Goal: Information Seeking & Learning: Learn about a topic

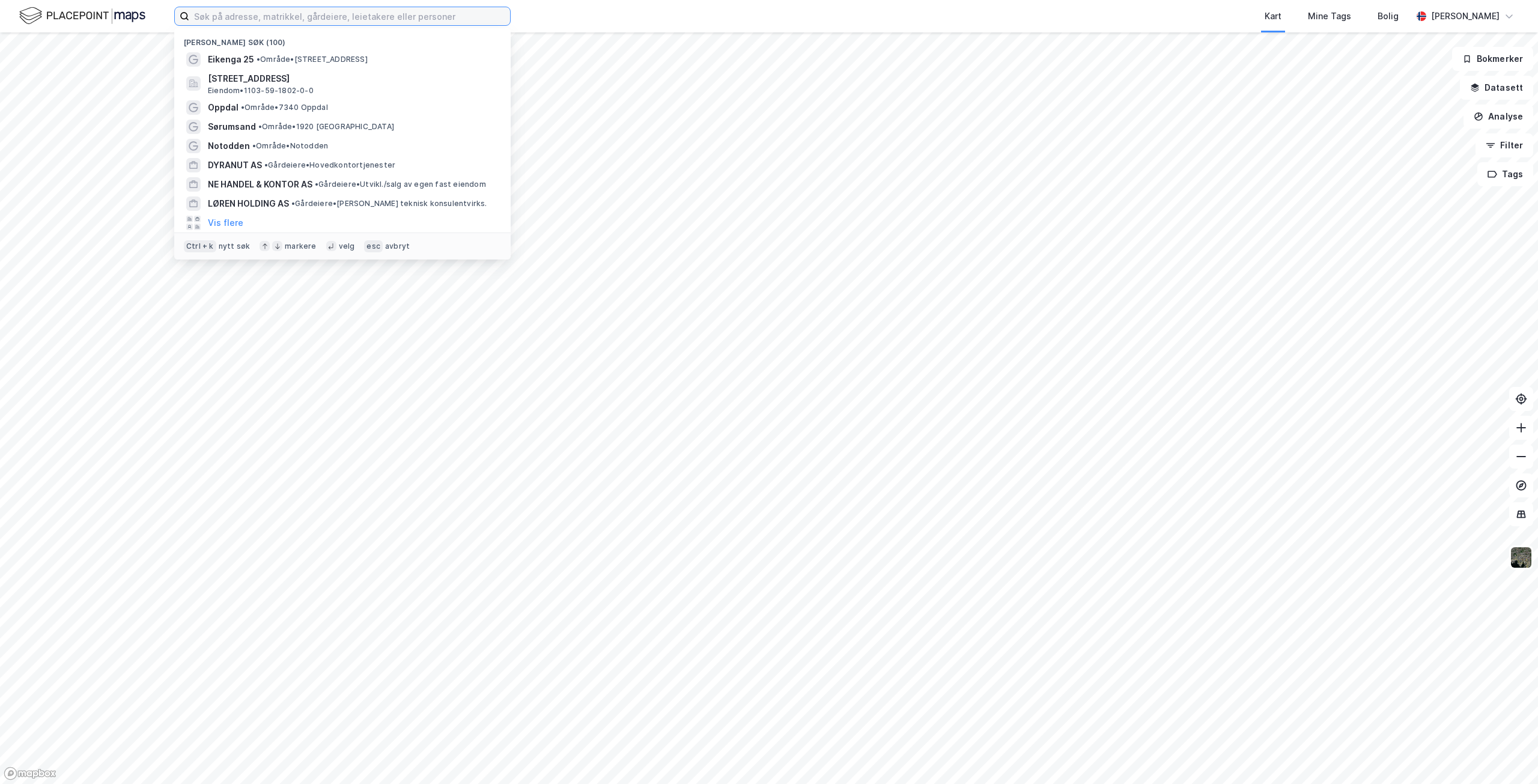
click at [329, 18] on input at bounding box center [349, 16] width 321 height 18
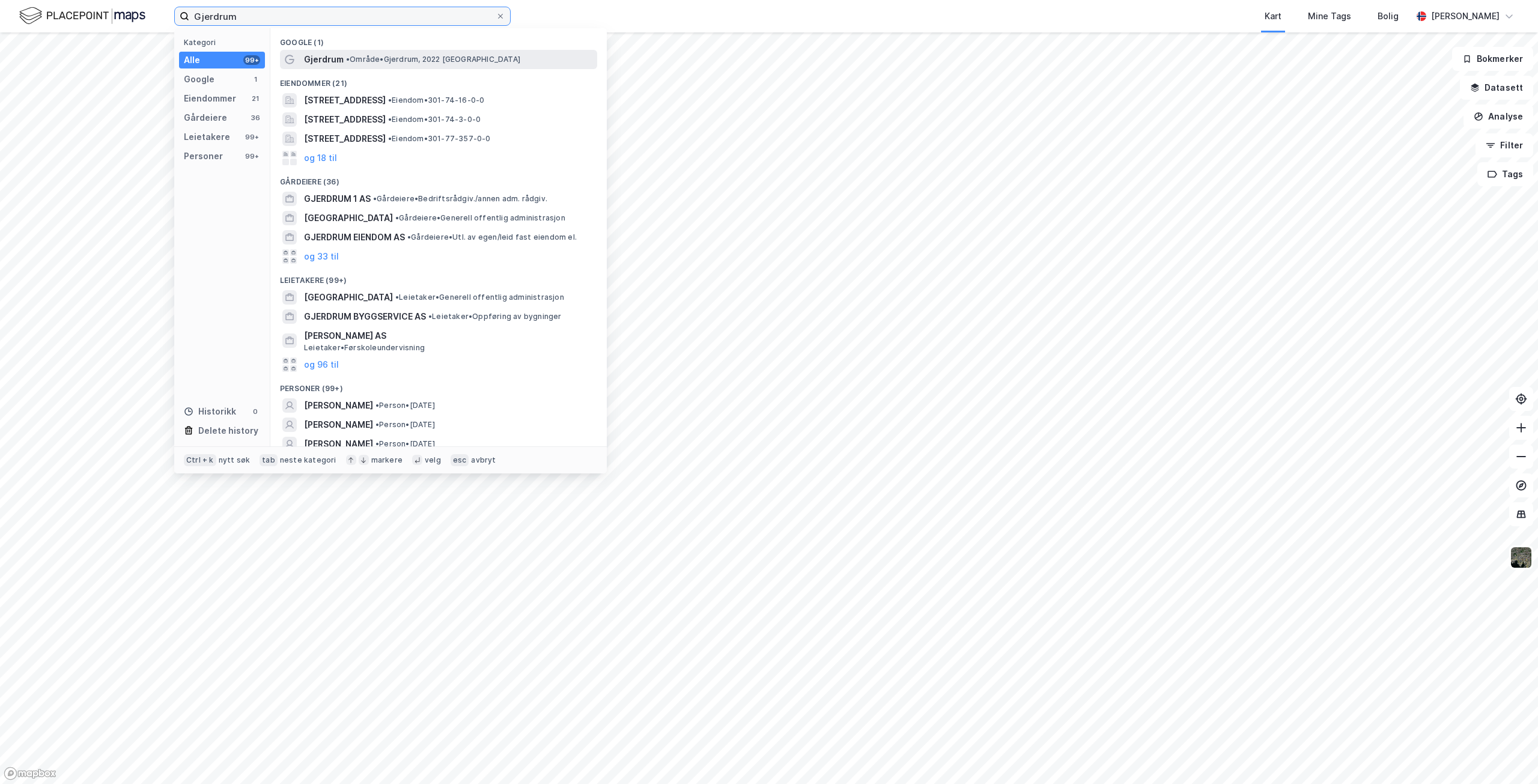
type input "Gjerdrum"
click at [329, 57] on span "Gjerdrum" at bounding box center [324, 59] width 39 height 14
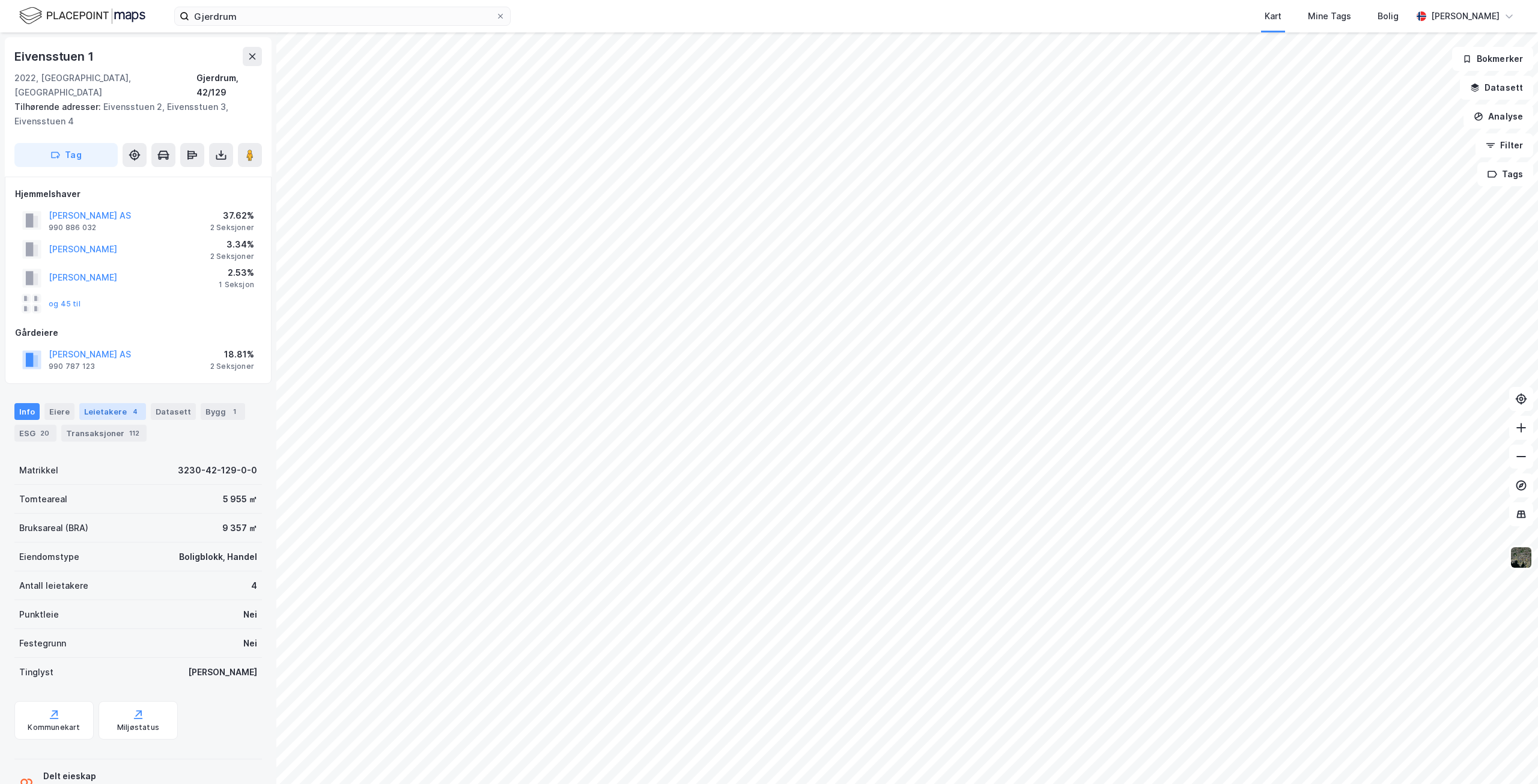
click at [103, 403] on div "Leietakere 4" at bounding box center [113, 411] width 67 height 17
